Goal: Task Accomplishment & Management: Check status

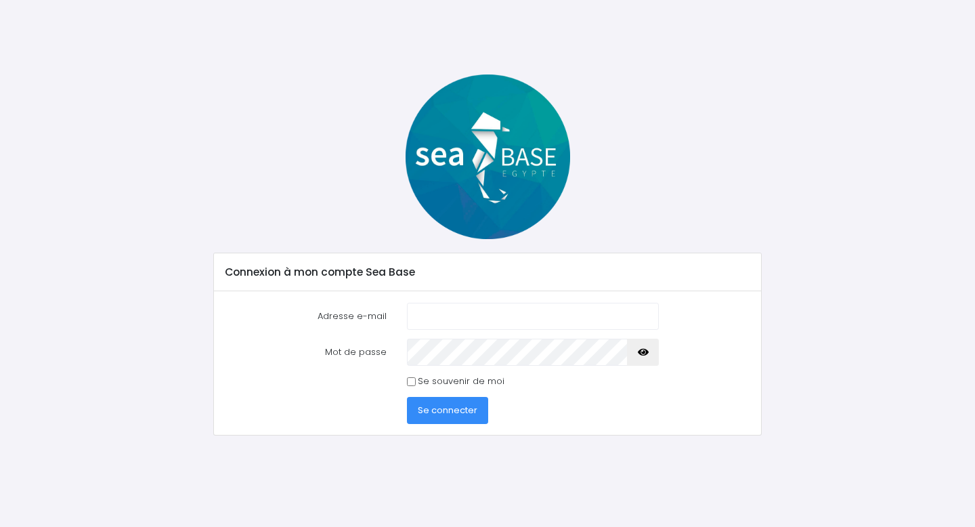
click at [305, 195] on div at bounding box center [487, 156] width 569 height 165
click at [441, 314] on input "Adresse e-mail" at bounding box center [533, 316] width 253 height 27
click at [442, 313] on input "Adresse e-mail" at bounding box center [533, 316] width 253 height 27
type input "hbouguenoun@yahoo.fr"
click at [449, 413] on span "Se connecter" at bounding box center [448, 410] width 60 height 13
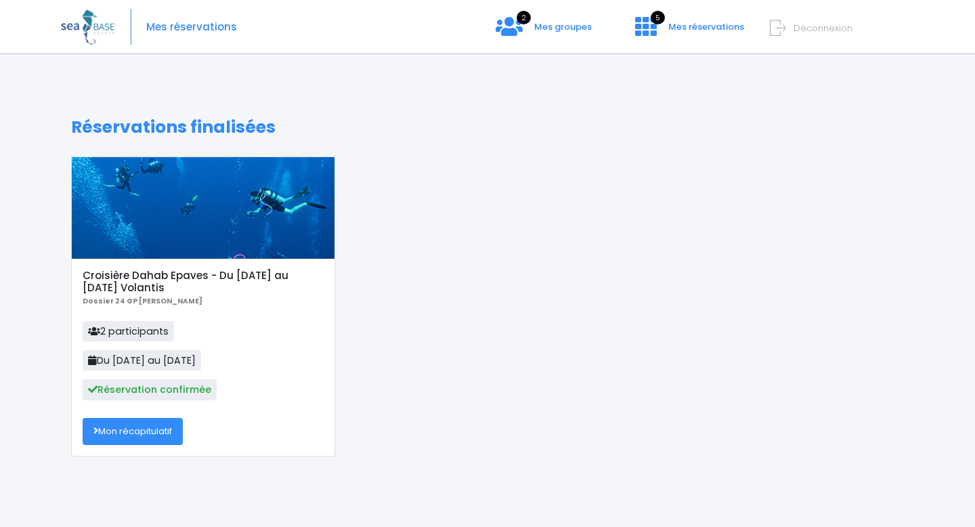
click at [148, 436] on link "Mon récapitulatif" at bounding box center [133, 431] width 100 height 27
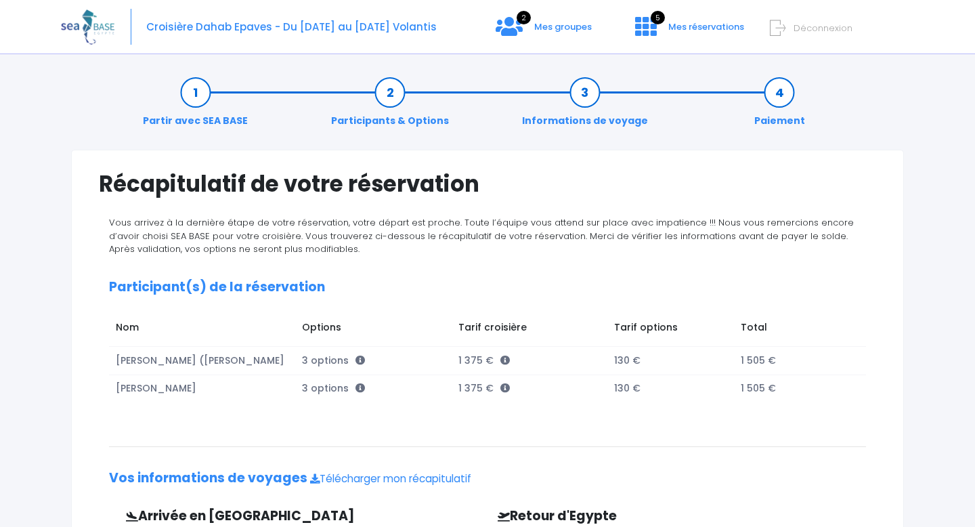
click at [701, 314] on td "Tarif options" at bounding box center [670, 329] width 127 height 33
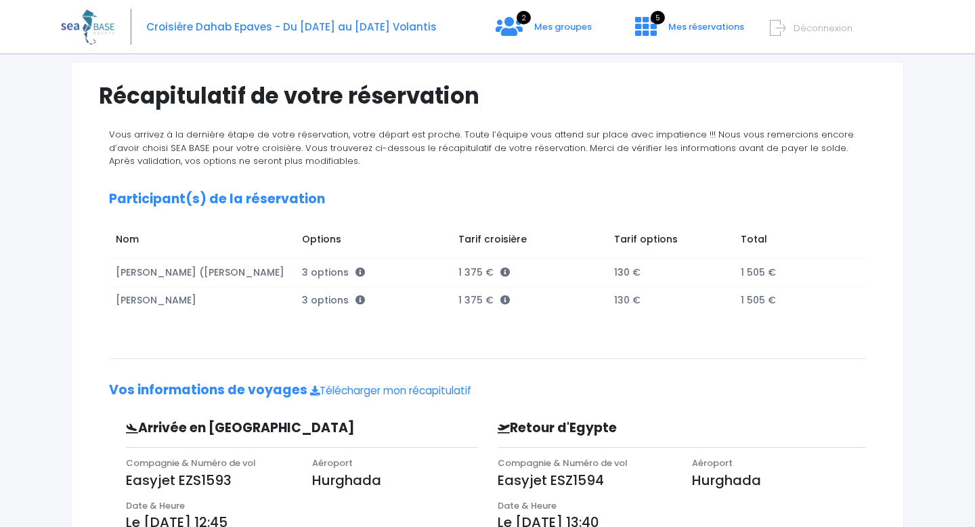
scroll to position [87, 0]
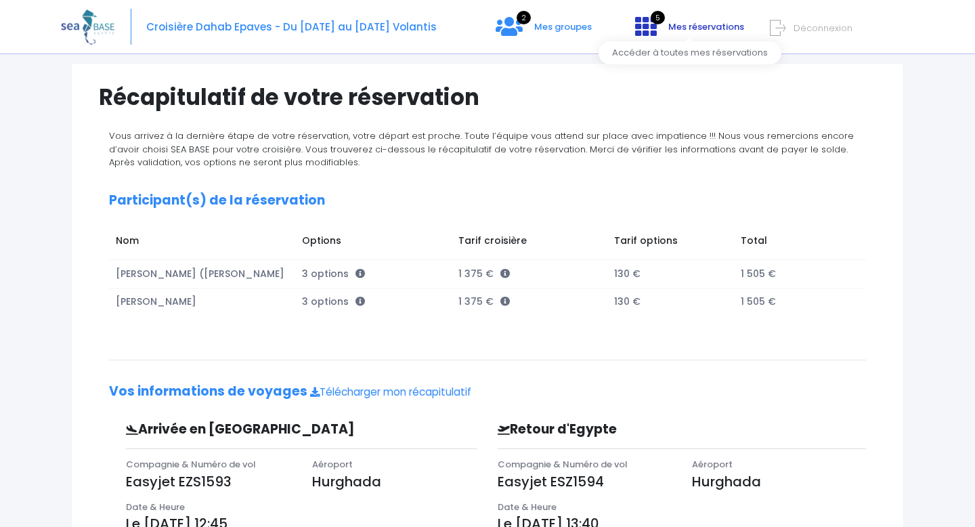
click at [672, 22] on span "Mes réservations" at bounding box center [706, 26] width 76 height 13
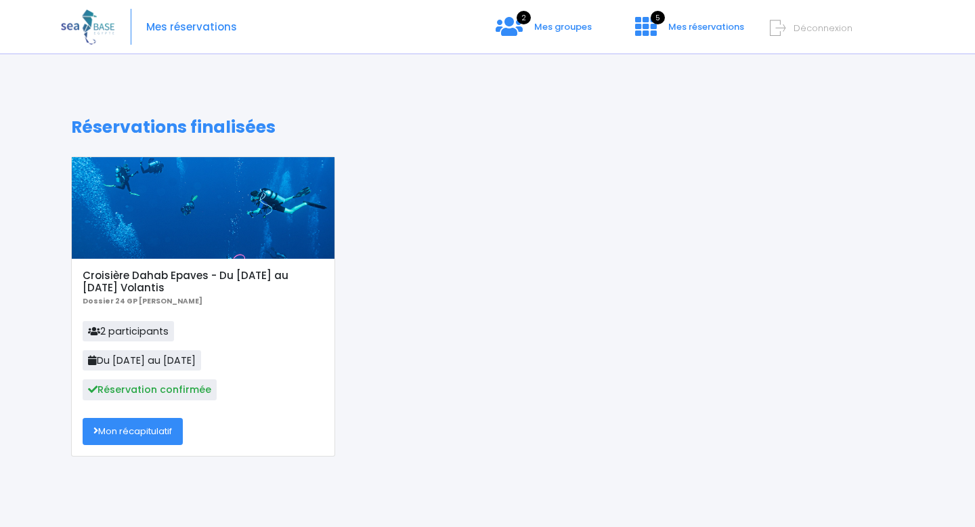
click at [127, 429] on link "Mon récapitulatif" at bounding box center [133, 431] width 100 height 27
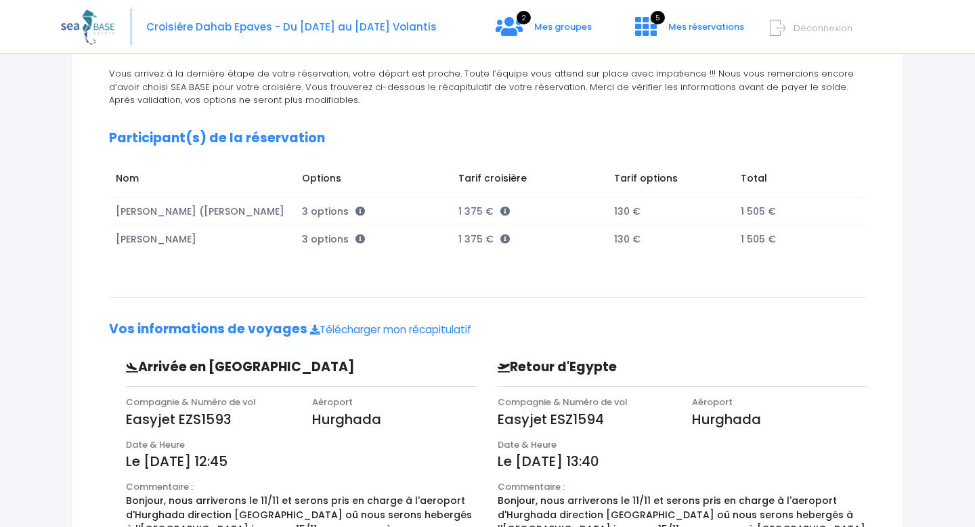
scroll to position [147, 0]
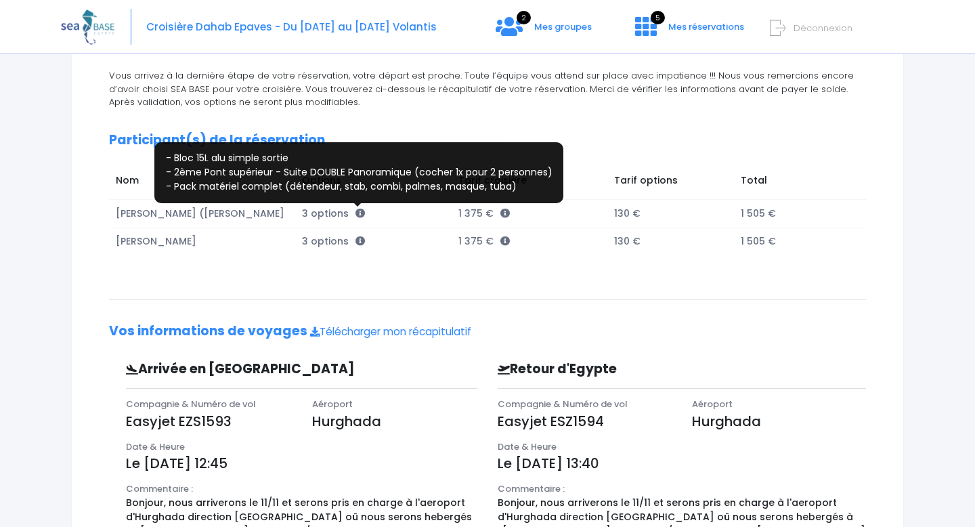
click at [356, 212] on icon at bounding box center [359, 213] width 9 height 9
click at [360, 213] on icon at bounding box center [359, 213] width 9 height 9
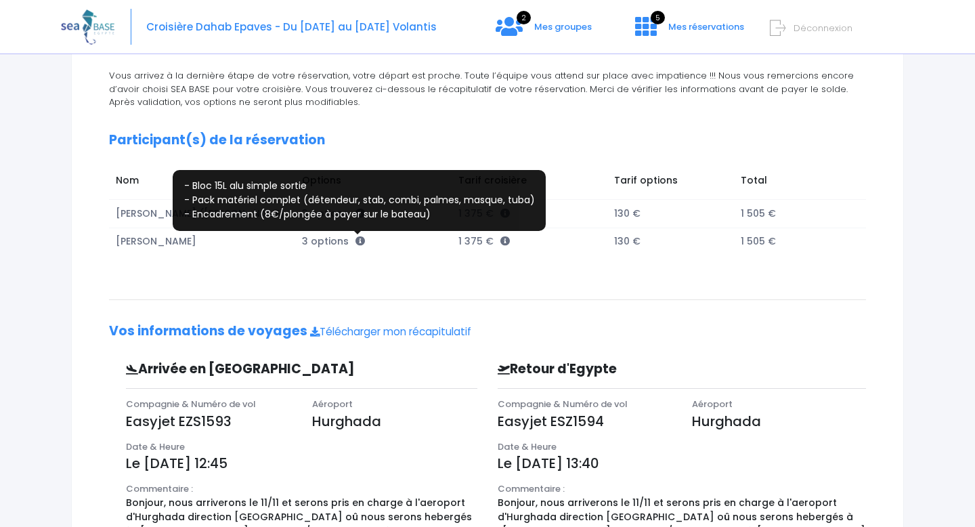
click at [356, 240] on icon at bounding box center [359, 240] width 9 height 9
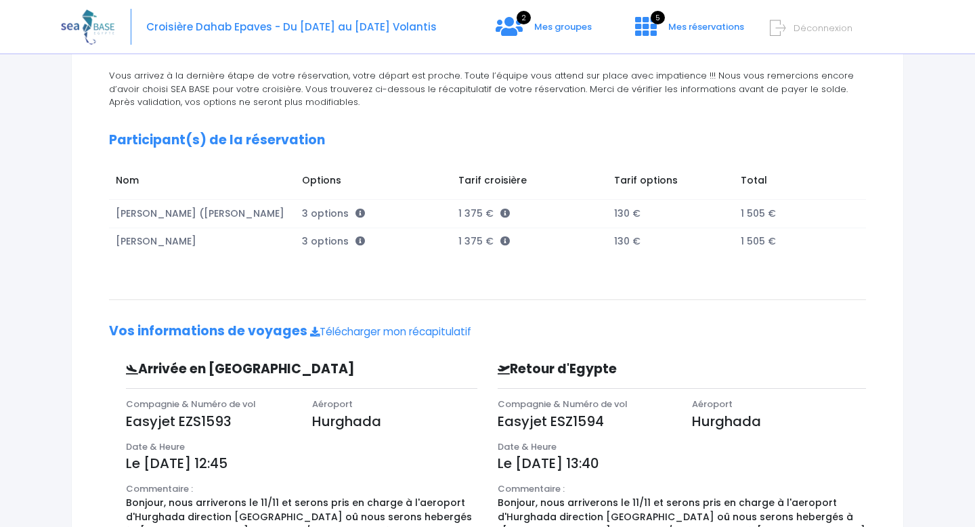
click at [802, 301] on div "Vous arrivez à la dernière étape de votre réservation, votre départ est proche.…" at bounding box center [487, 392] width 777 height 646
click at [384, 263] on div "Vous arrivez à la dernière étape de votre réservation, votre départ est proche.…" at bounding box center [487, 392] width 777 height 646
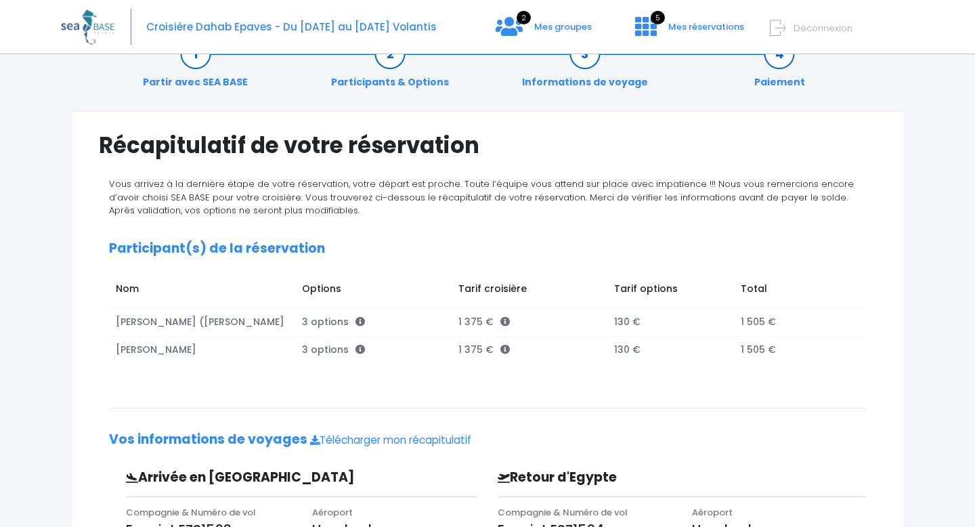
scroll to position [0, 0]
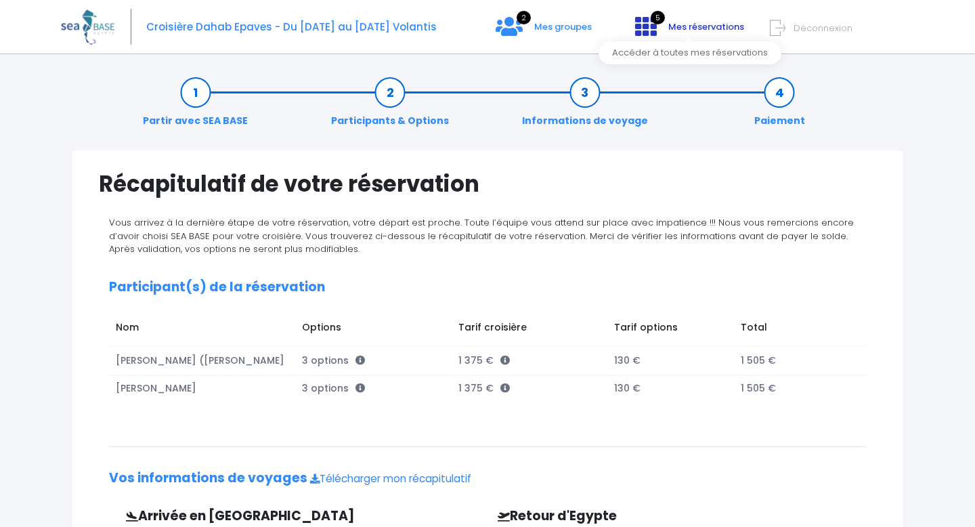
click at [701, 28] on span "Mes réservations" at bounding box center [706, 26] width 76 height 13
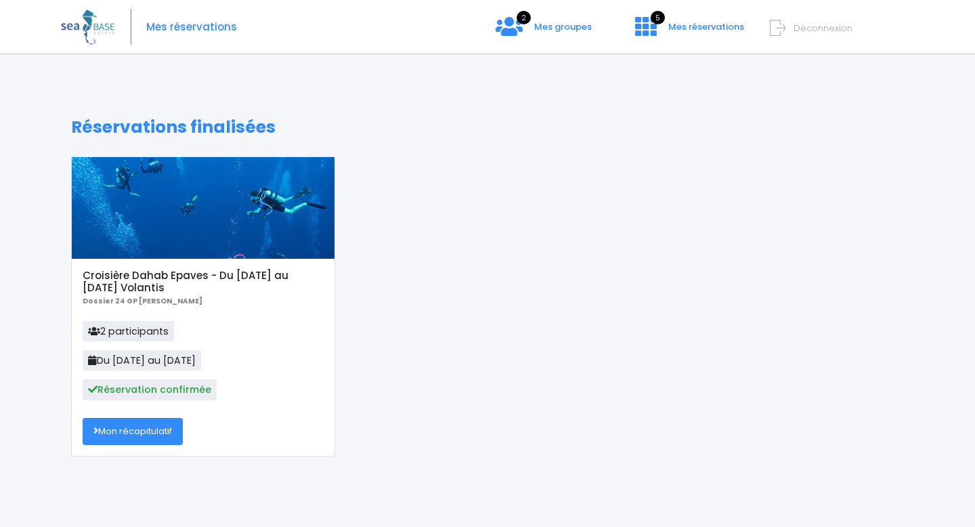
click at [146, 387] on span "Réservation confirmée" at bounding box center [150, 389] width 134 height 20
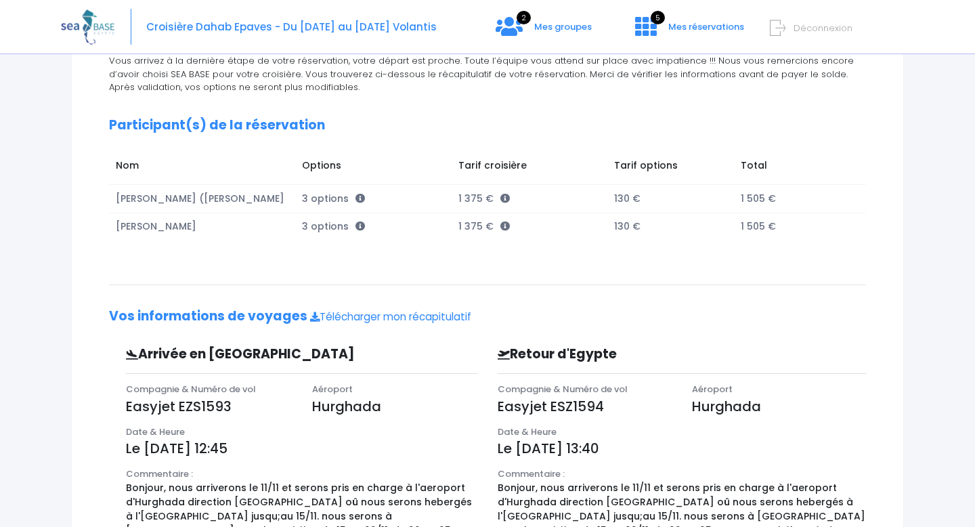
scroll to position [163, 0]
click at [234, 197] on td "Abdelhak (djamel) Bouguenoun" at bounding box center [202, 198] width 187 height 28
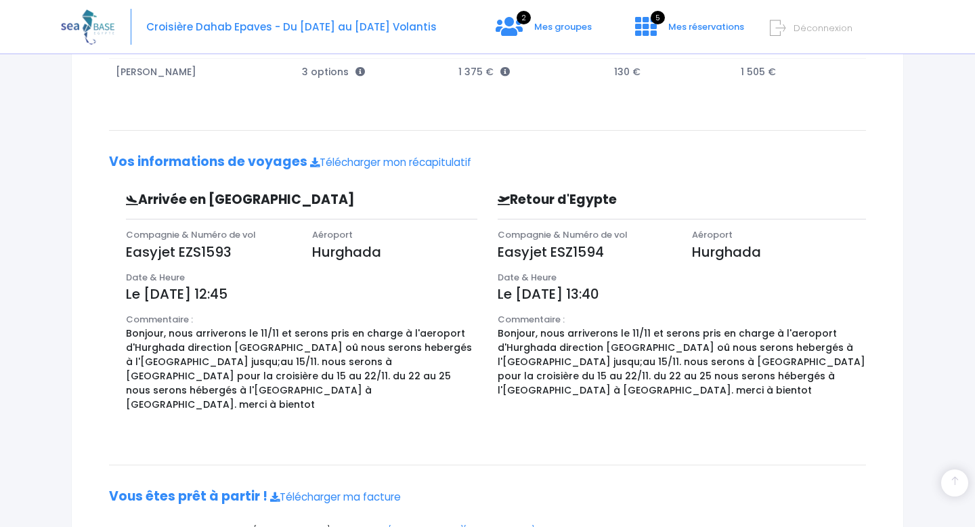
scroll to position [376, 0]
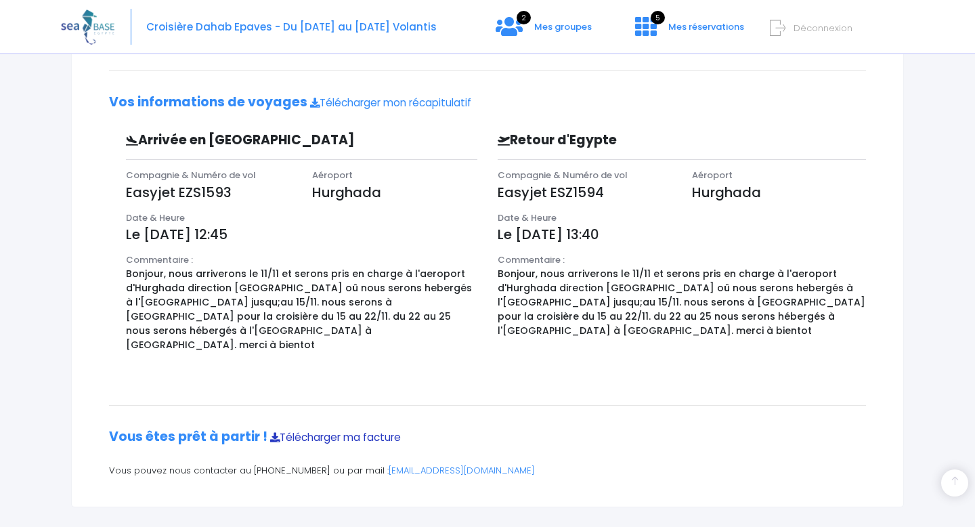
click at [367, 430] on link "Télécharger ma facture" at bounding box center [335, 437] width 131 height 14
click at [373, 106] on link "Télécharger mon récapitulatif" at bounding box center [390, 102] width 161 height 14
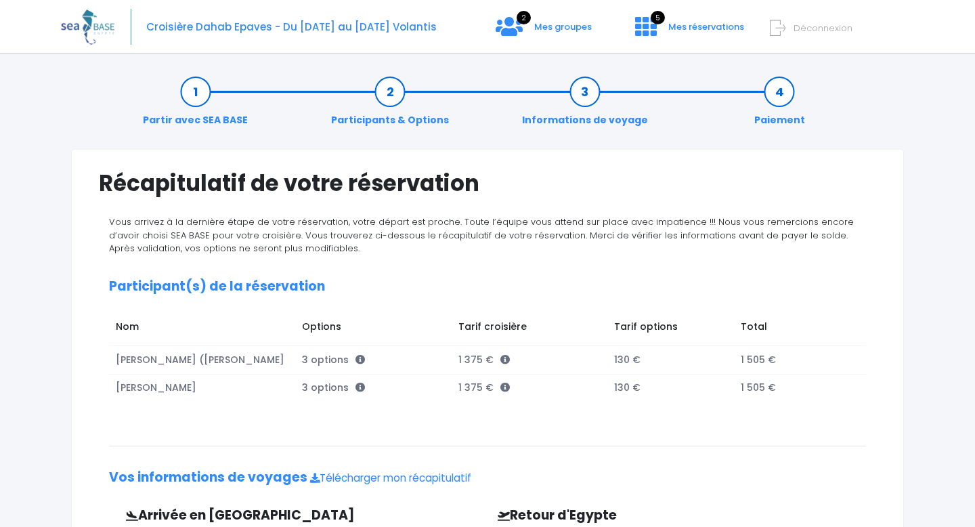
scroll to position [0, 0]
click at [809, 28] on span "Déconnexion" at bounding box center [823, 28] width 59 height 13
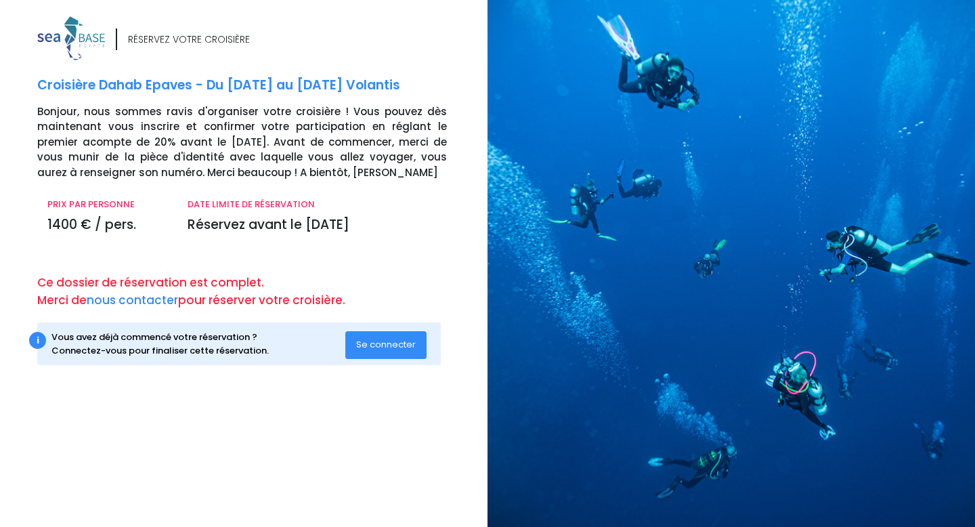
click at [515, 43] on div at bounding box center [737, 263] width 498 height 527
